Goal: Task Accomplishment & Management: Use online tool/utility

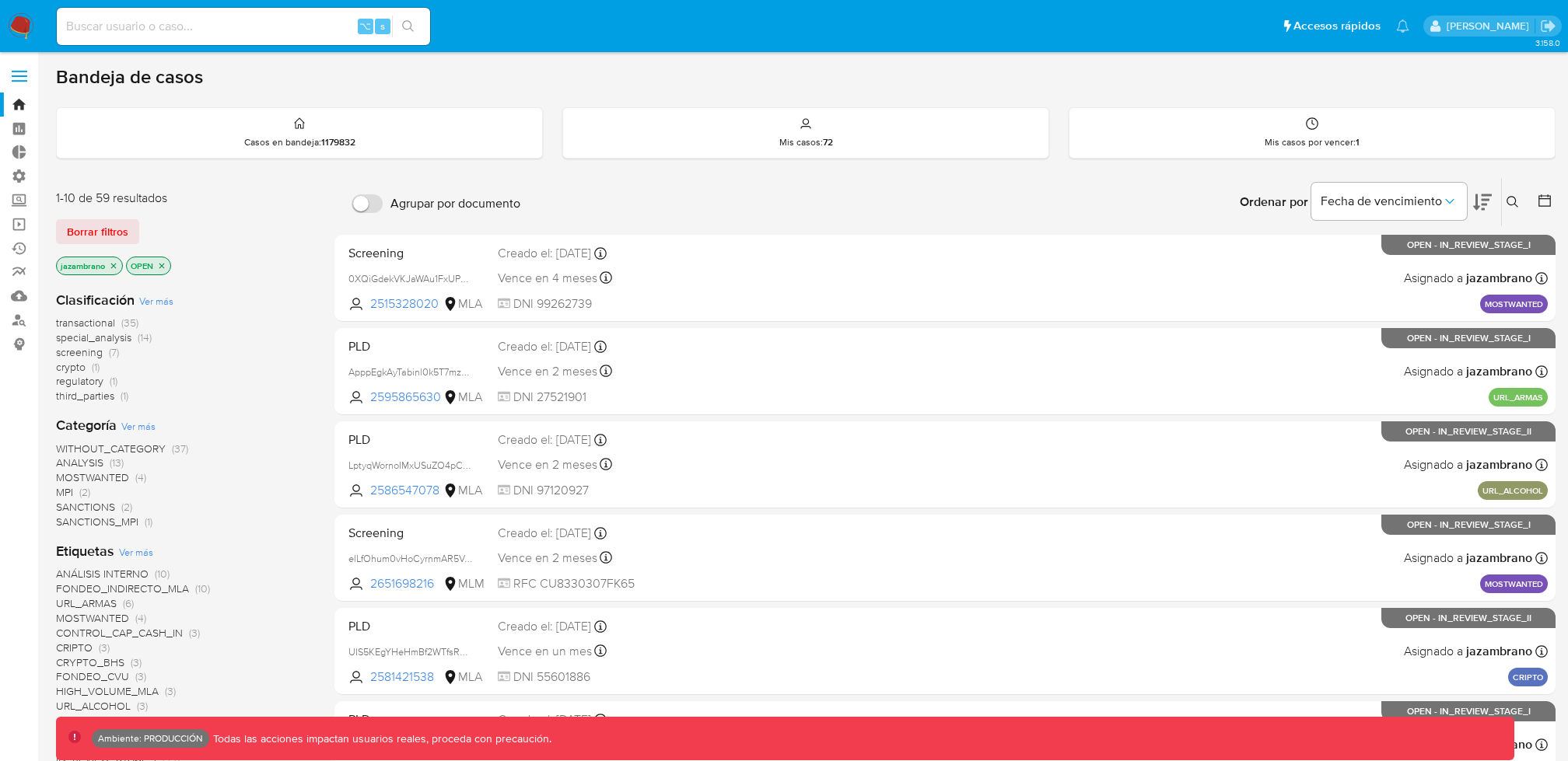
click at [28, 74] on label at bounding box center [19, 76] width 39 height 33
click at [0, 0] on input "checkbox" at bounding box center [0, 0] width 0 height 0
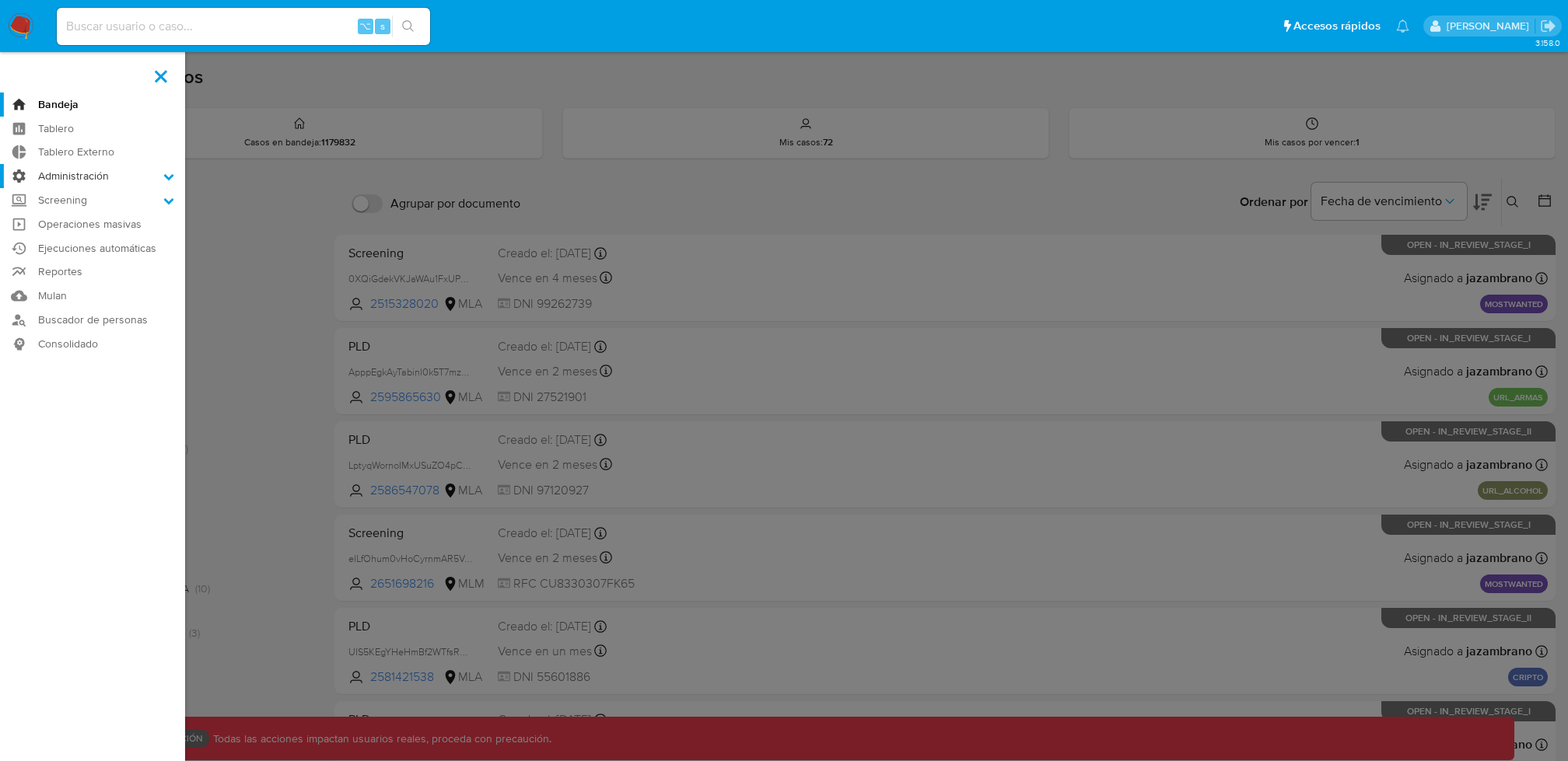
click at [135, 181] on label "Administración" at bounding box center [92, 176] width 185 height 24
click at [0, 0] on input "Administración" at bounding box center [0, 0] width 0 height 0
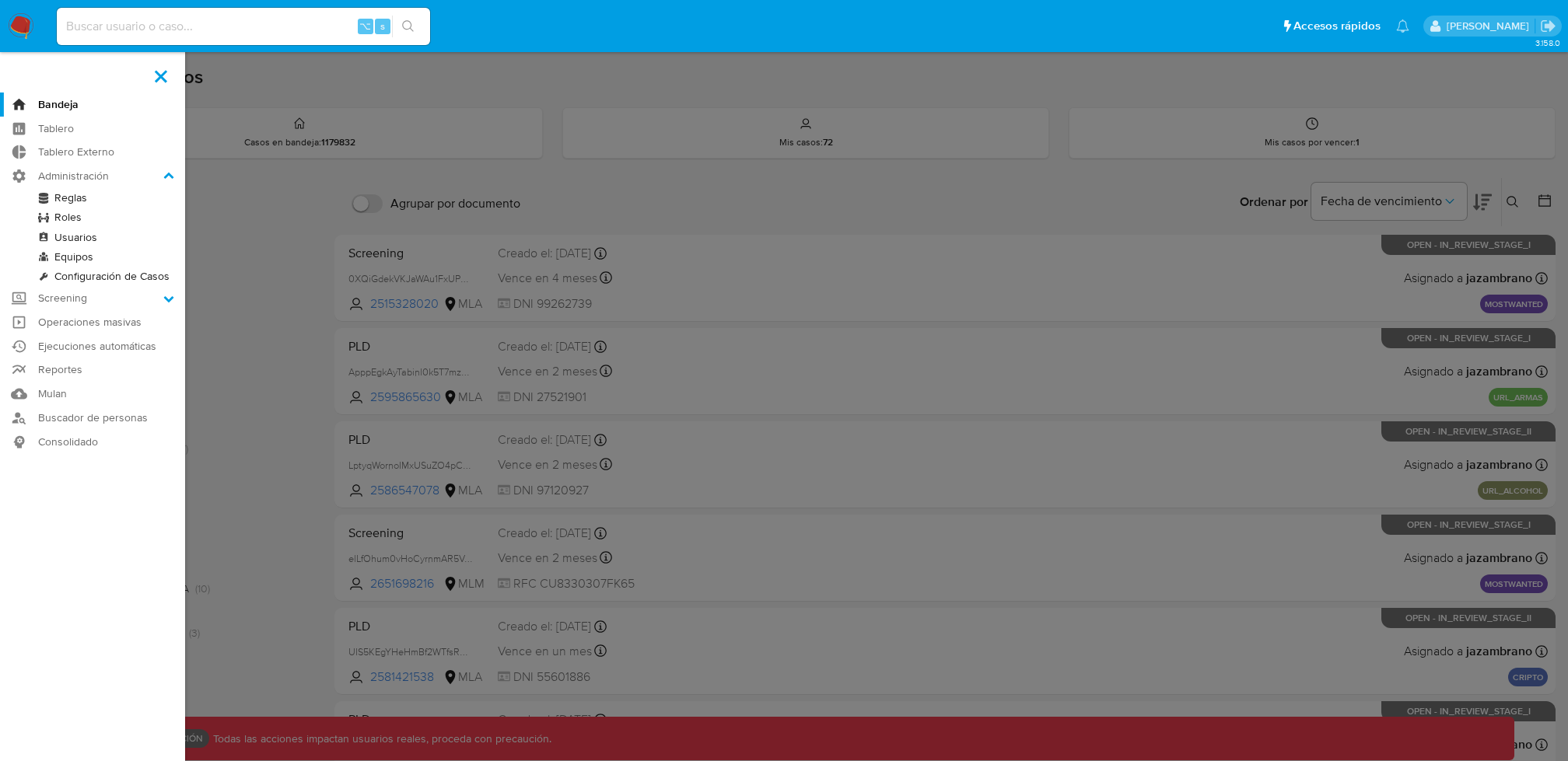
click at [109, 275] on link "Configuración de Casos" at bounding box center [92, 277] width 185 height 20
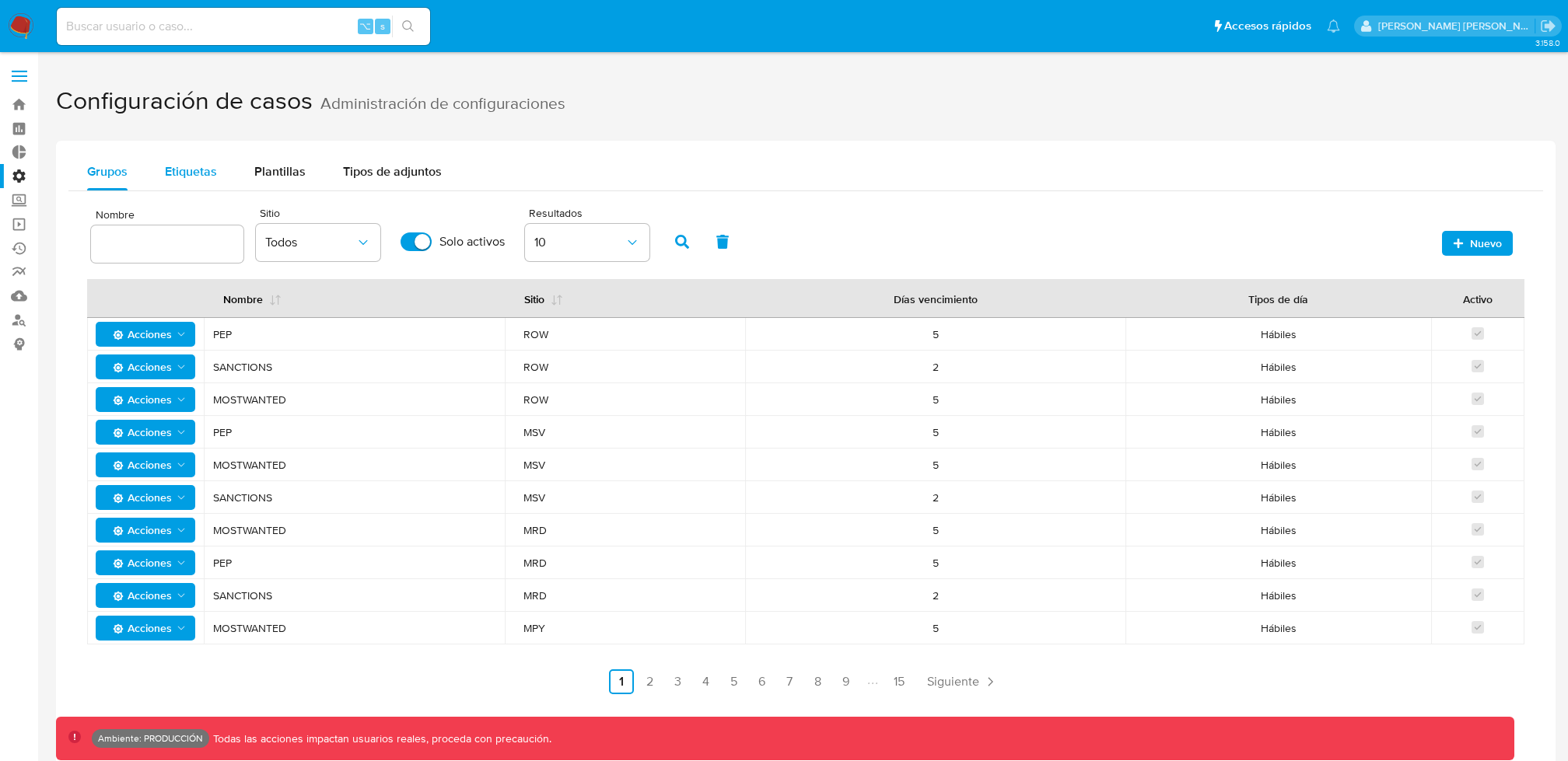
click at [206, 173] on span "Etiquetas" at bounding box center [191, 171] width 52 height 18
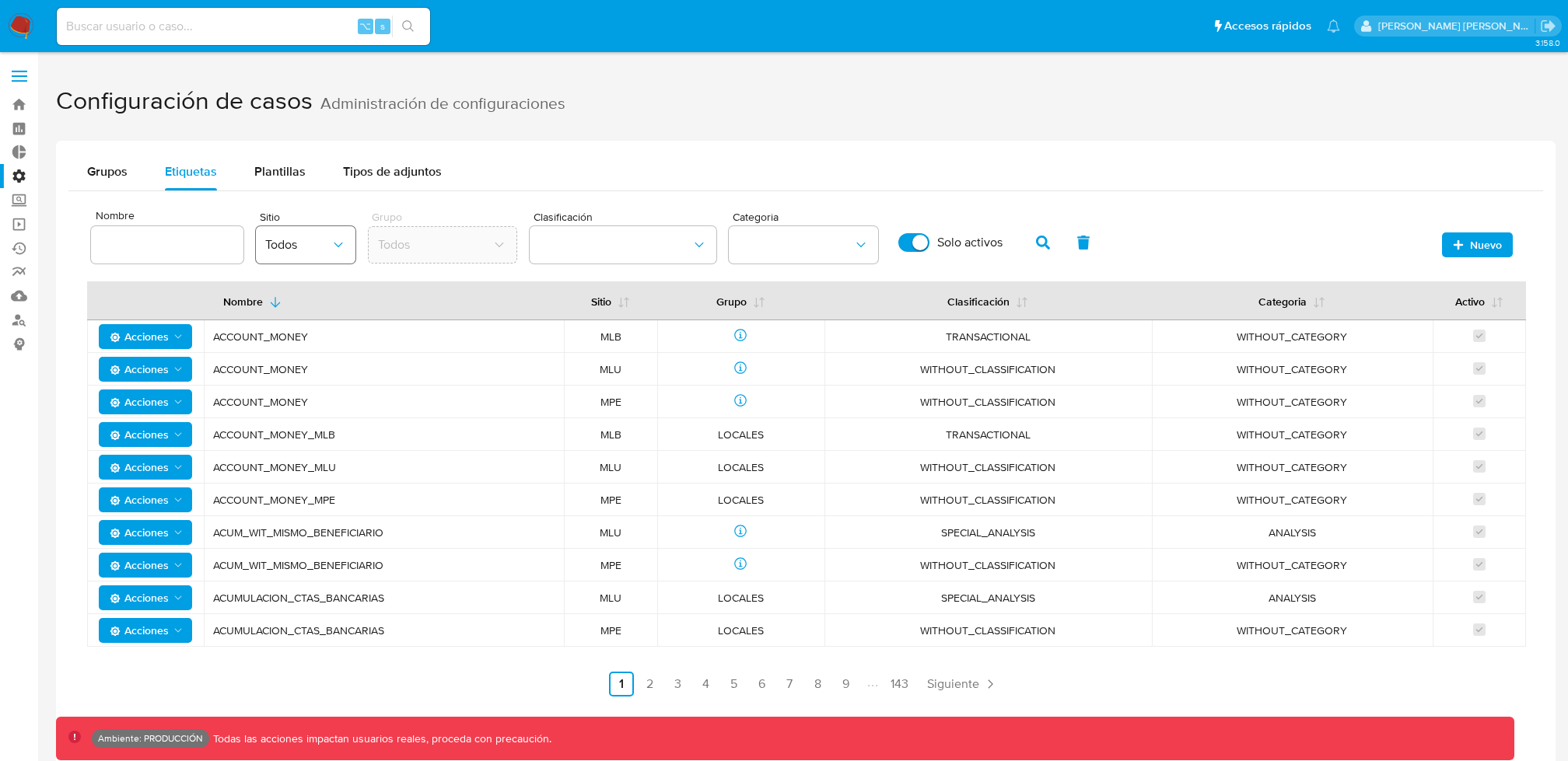
click at [334, 243] on icon "site" at bounding box center [338, 245] width 16 height 16
click at [285, 425] on span "MLA" at bounding box center [277, 423] width 25 height 16
click at [1042, 244] on icon "button" at bounding box center [1042, 242] width 14 height 14
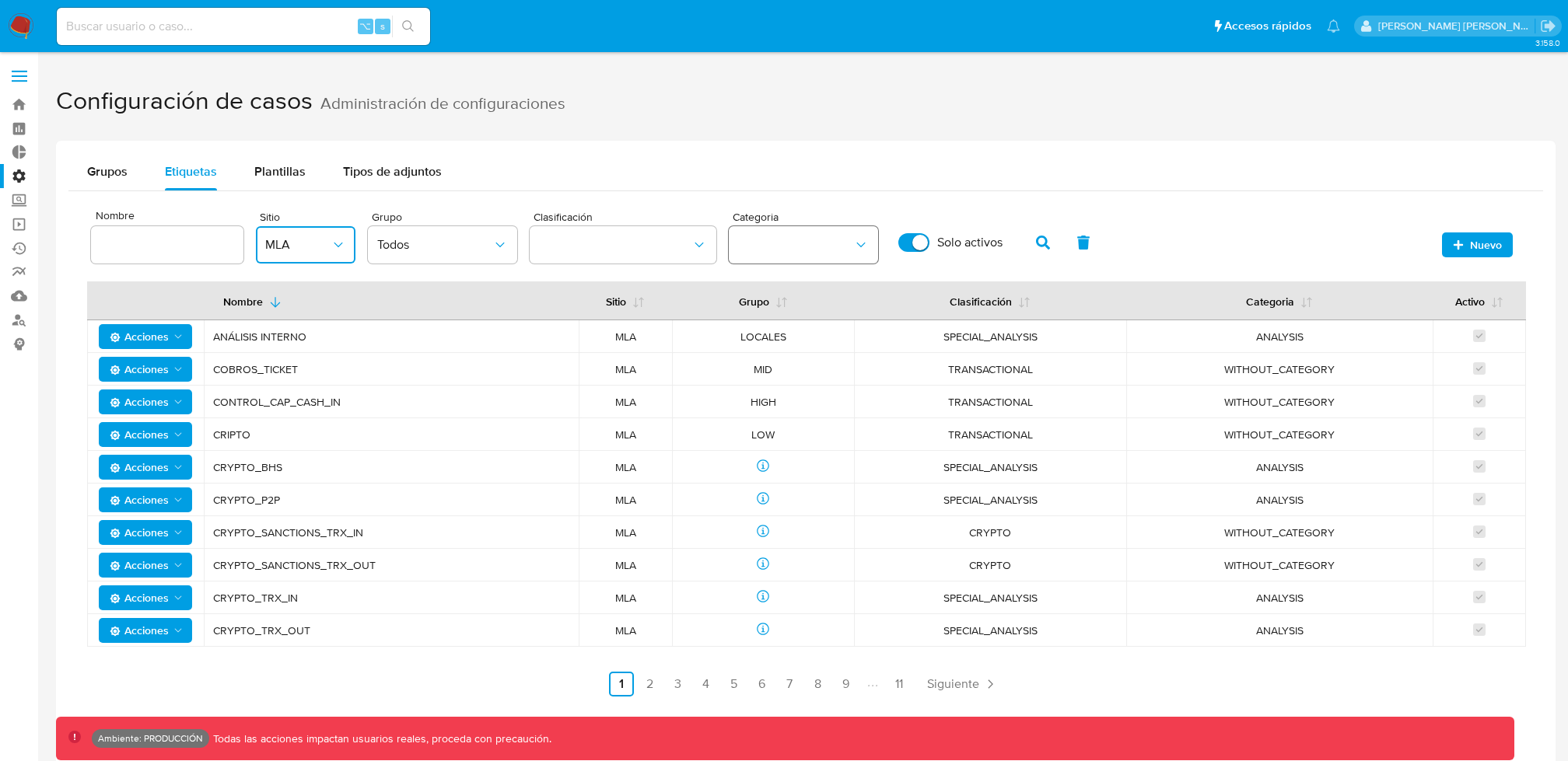
click at [789, 250] on button "category" at bounding box center [802, 245] width 149 height 38
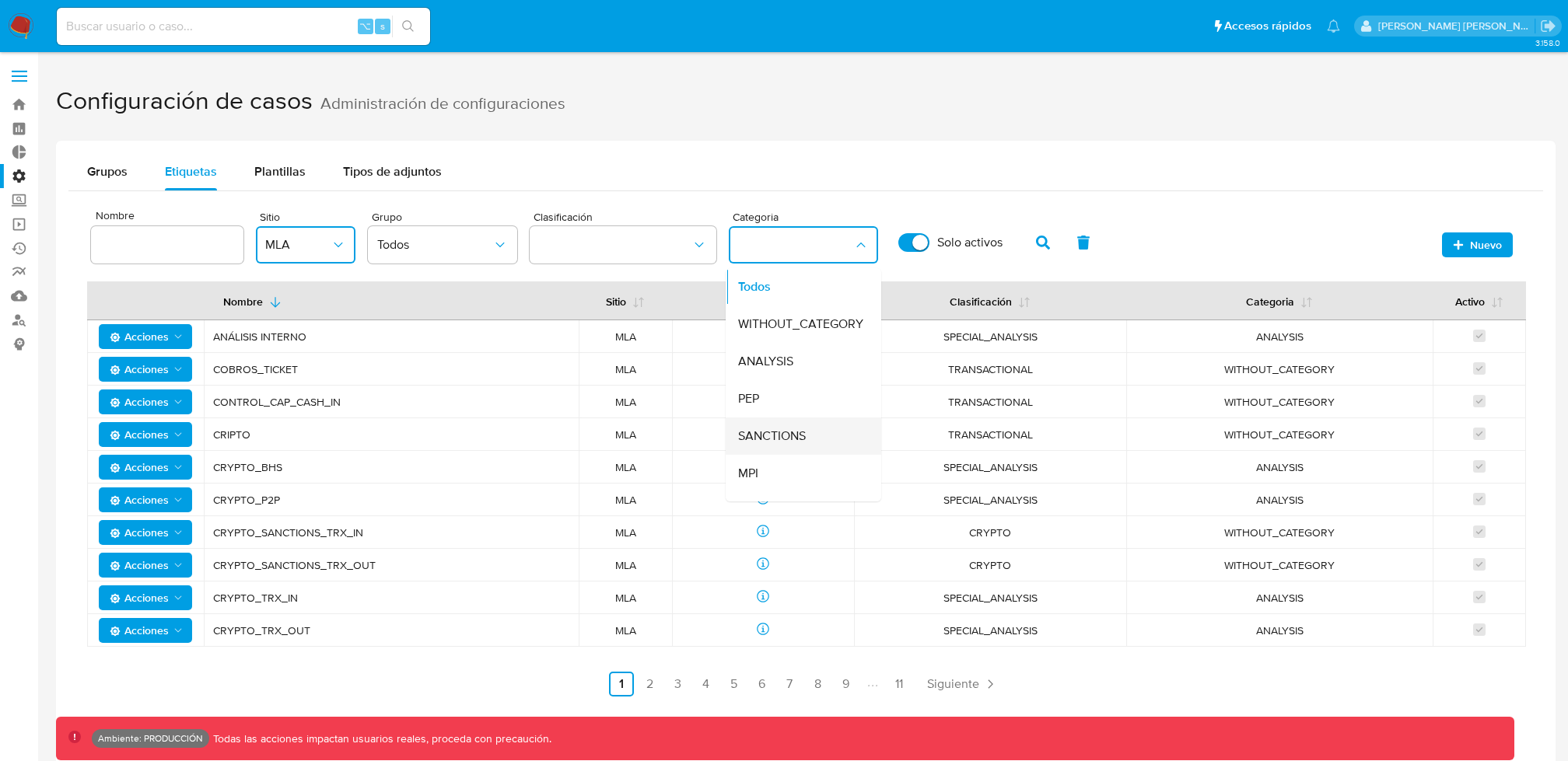
click at [761, 432] on span "SANCTIONS" at bounding box center [772, 437] width 67 height 16
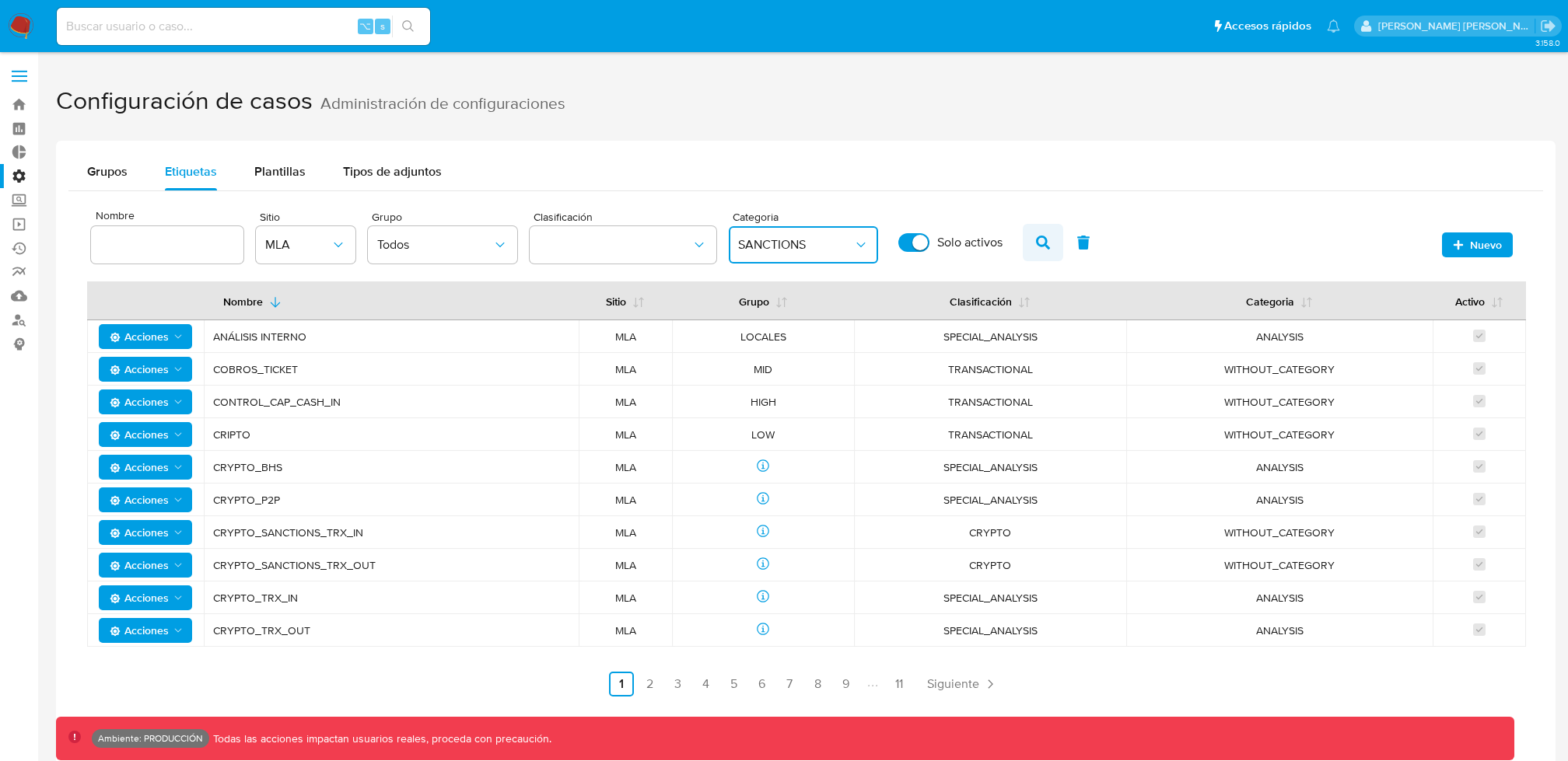
click at [1035, 248] on icon "button" at bounding box center [1042, 242] width 14 height 14
